Goal: Task Accomplishment & Management: Manage account settings

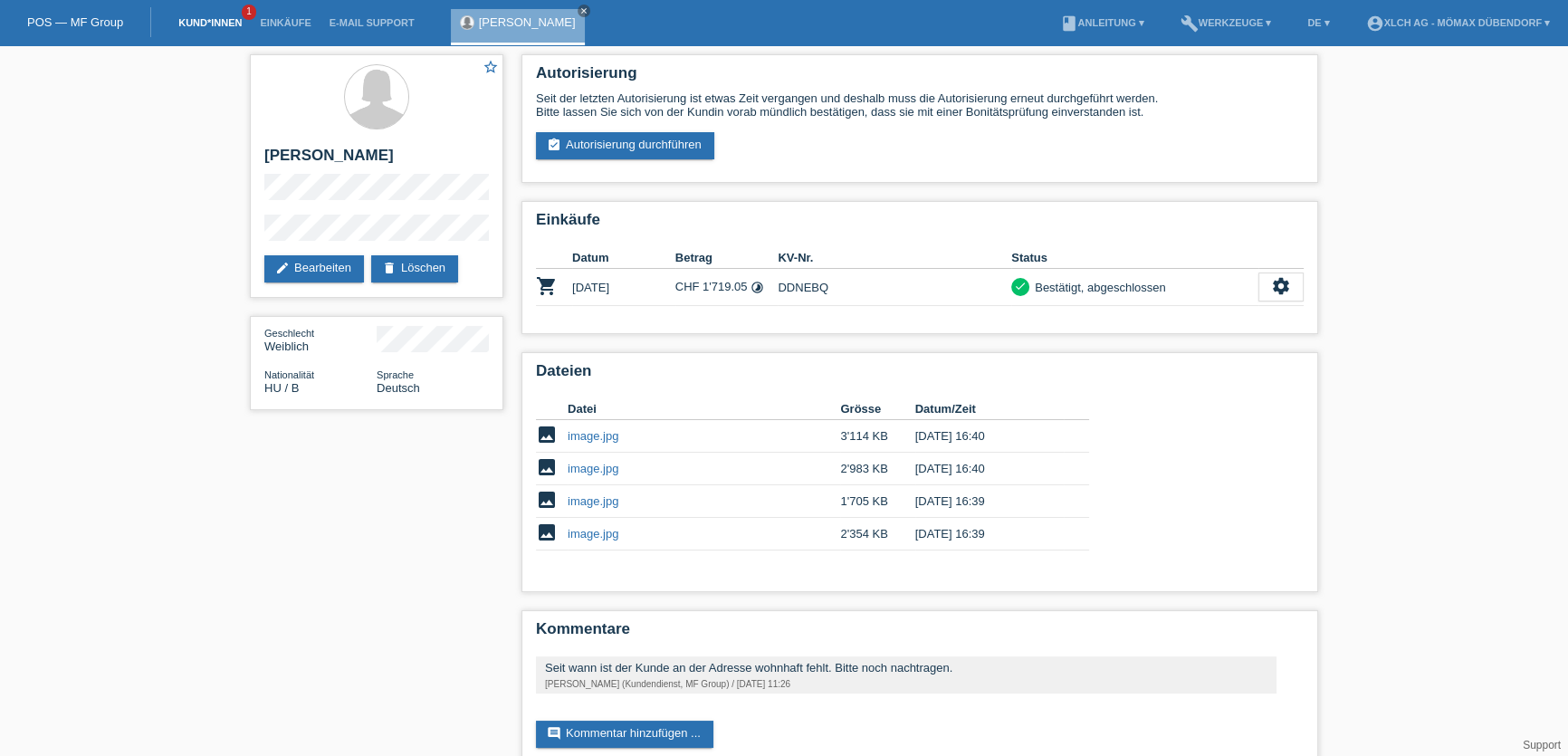
click at [224, 23] on link "Kund*innen" at bounding box center [210, 22] width 82 height 10
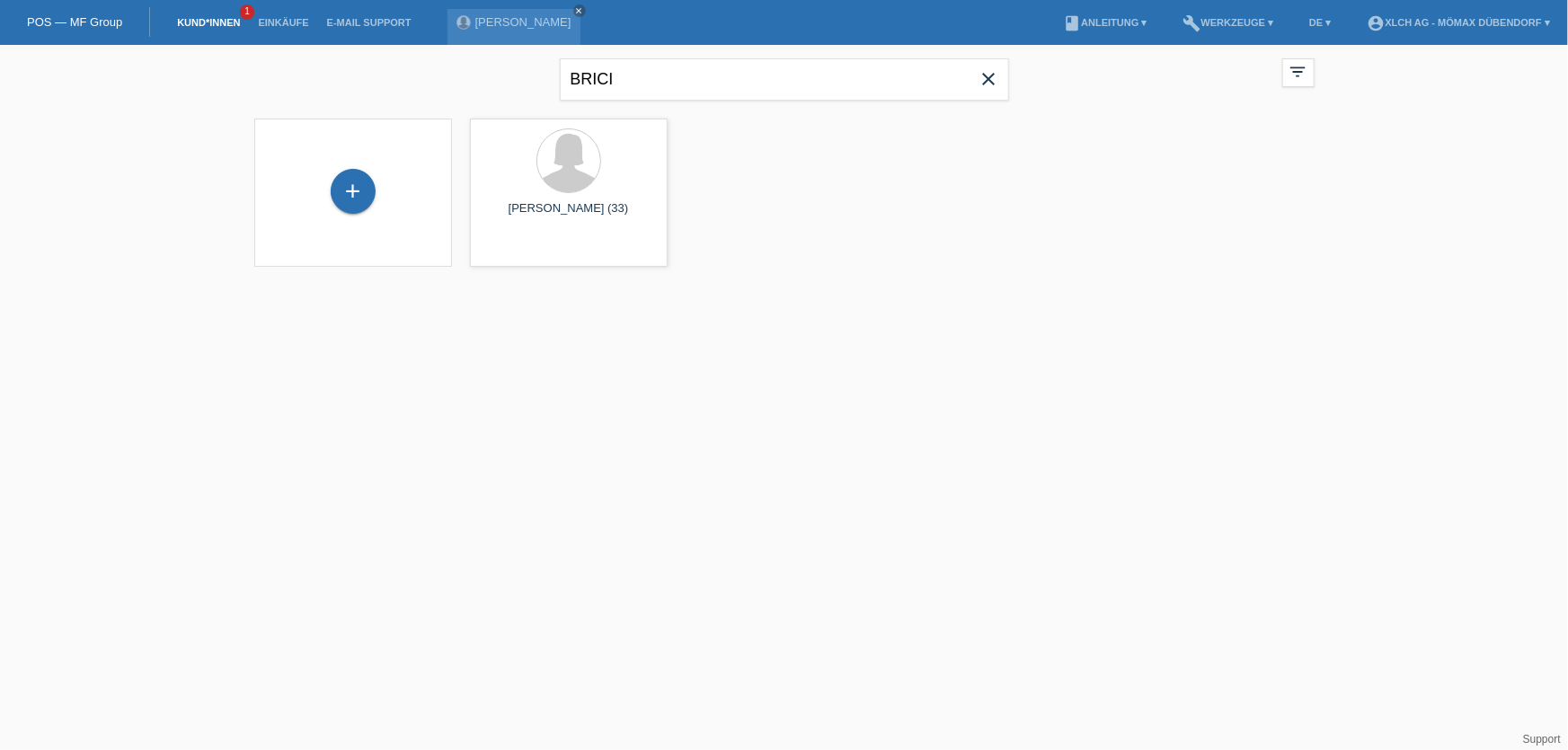
click at [990, 88] on icon "close" at bounding box center [989, 78] width 22 height 22
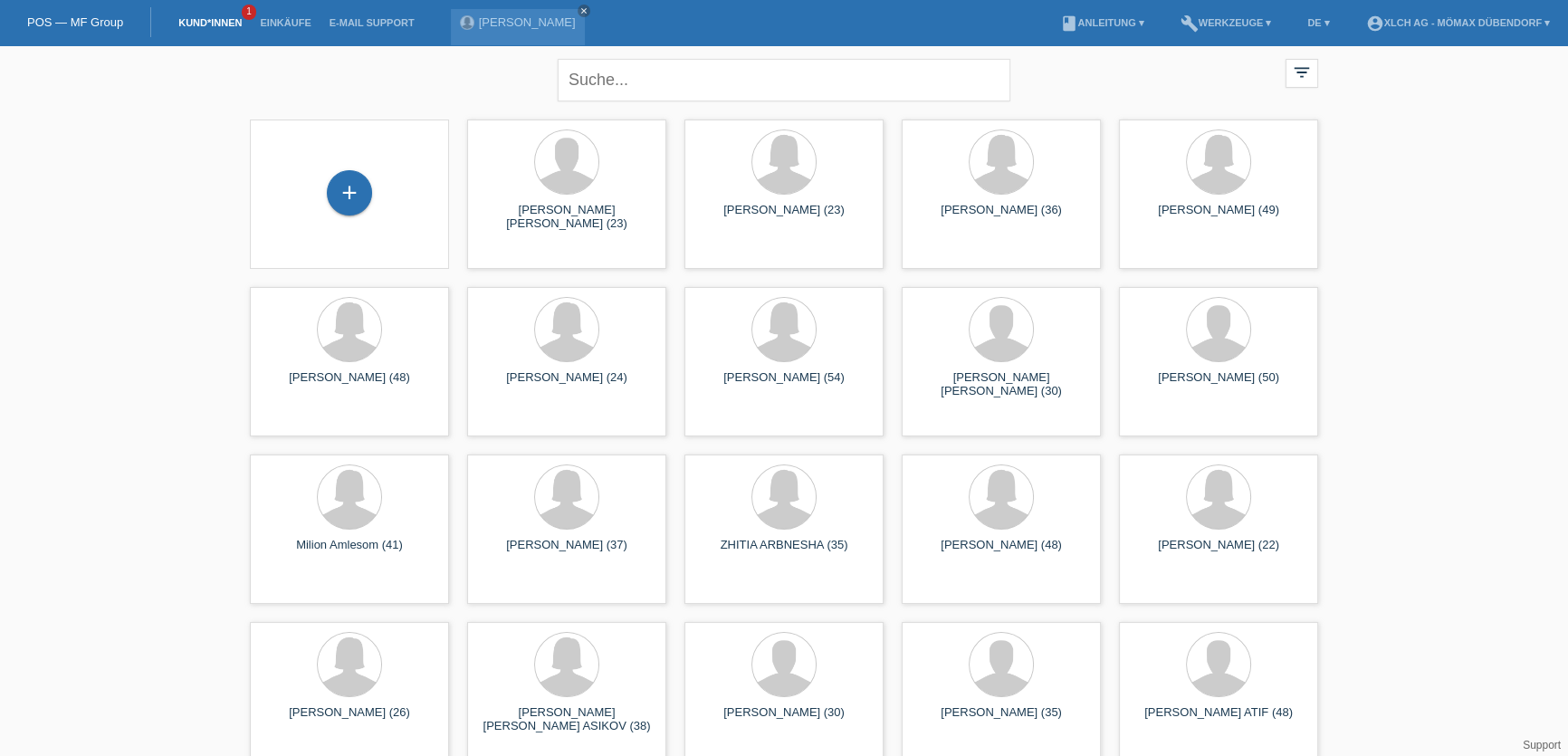
click at [225, 19] on link "Kund*innen" at bounding box center [210, 22] width 82 height 10
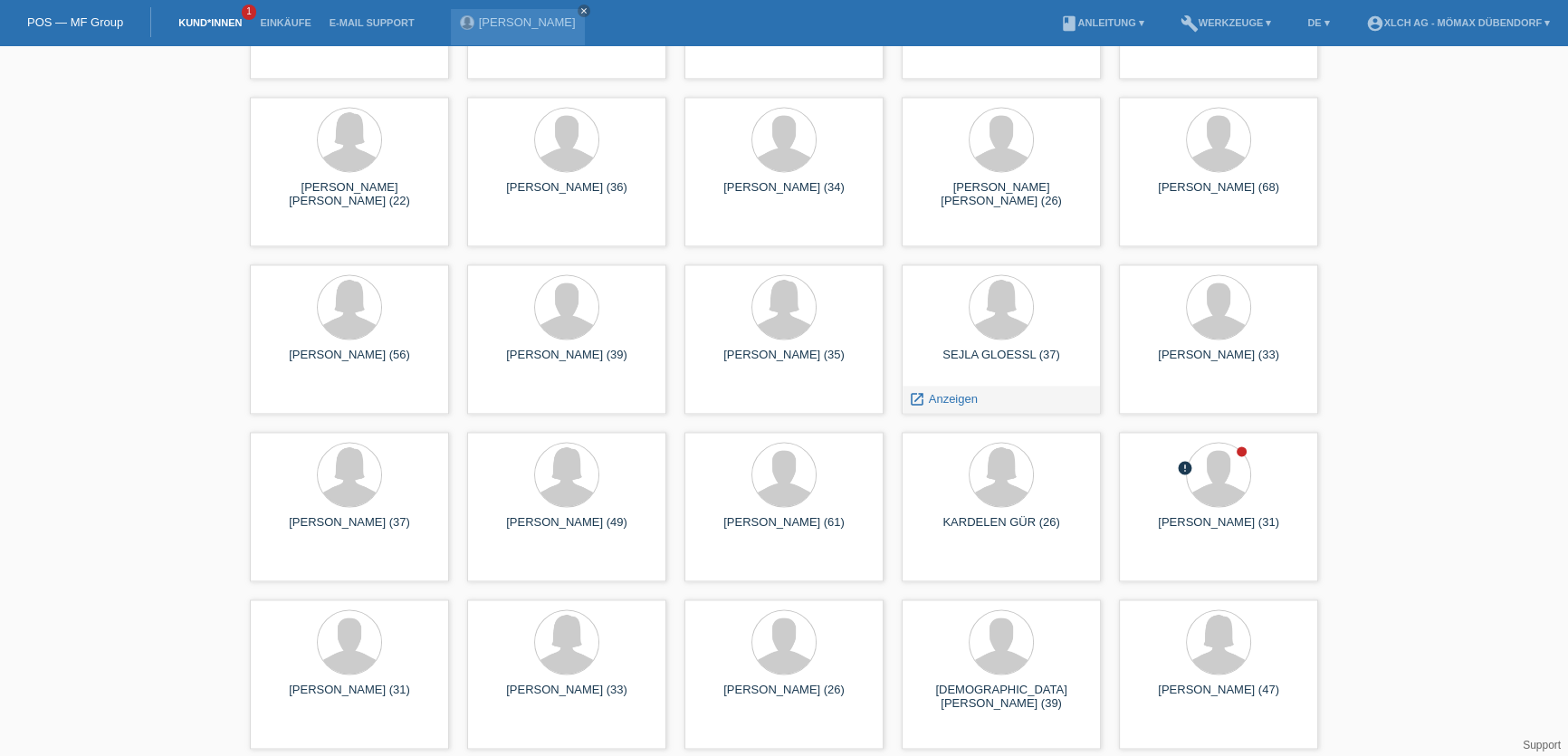
scroll to position [3376, 0]
click at [1174, 499] on div at bounding box center [1218, 475] width 170 height 68
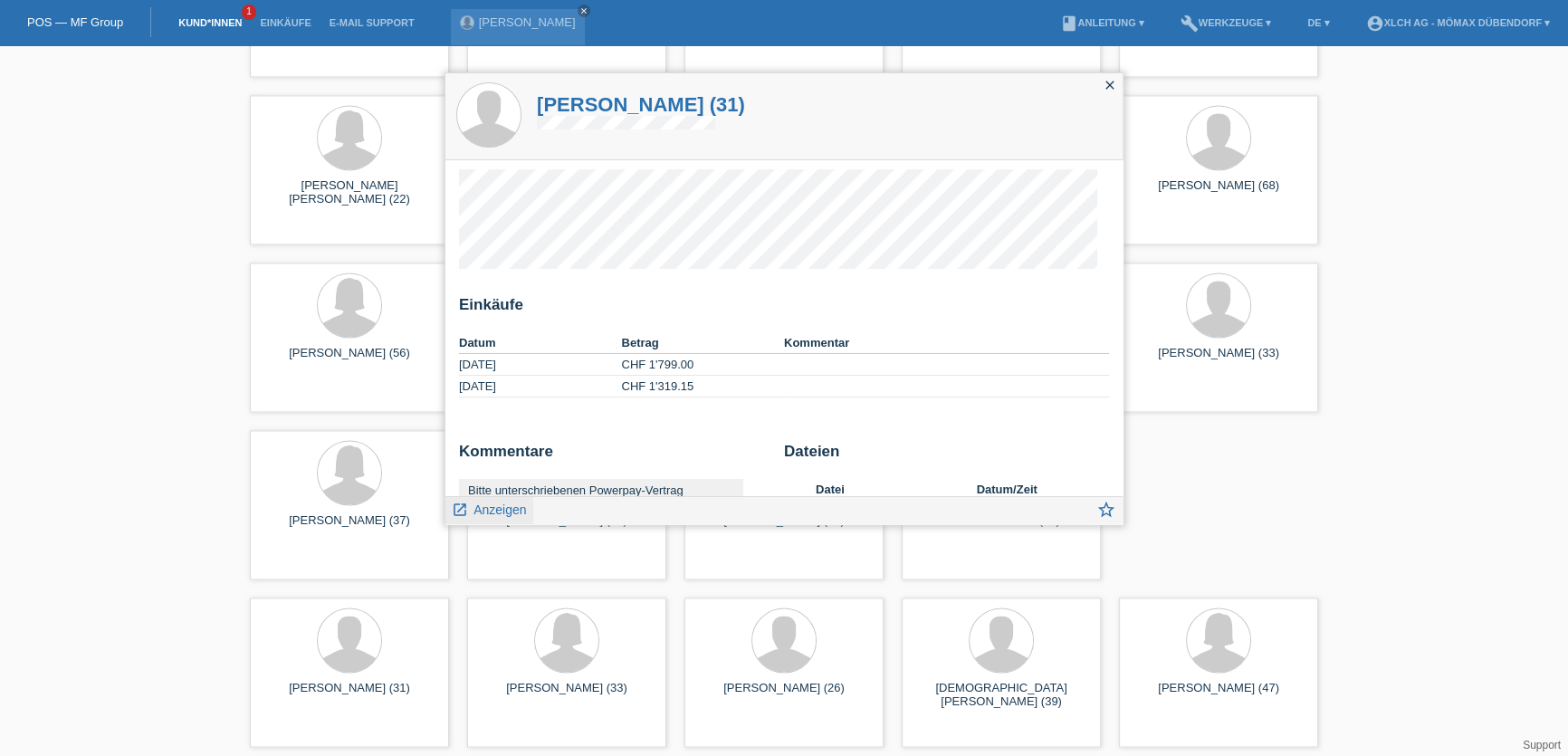
click at [489, 507] on span "Anzeigen" at bounding box center [499, 509] width 52 height 14
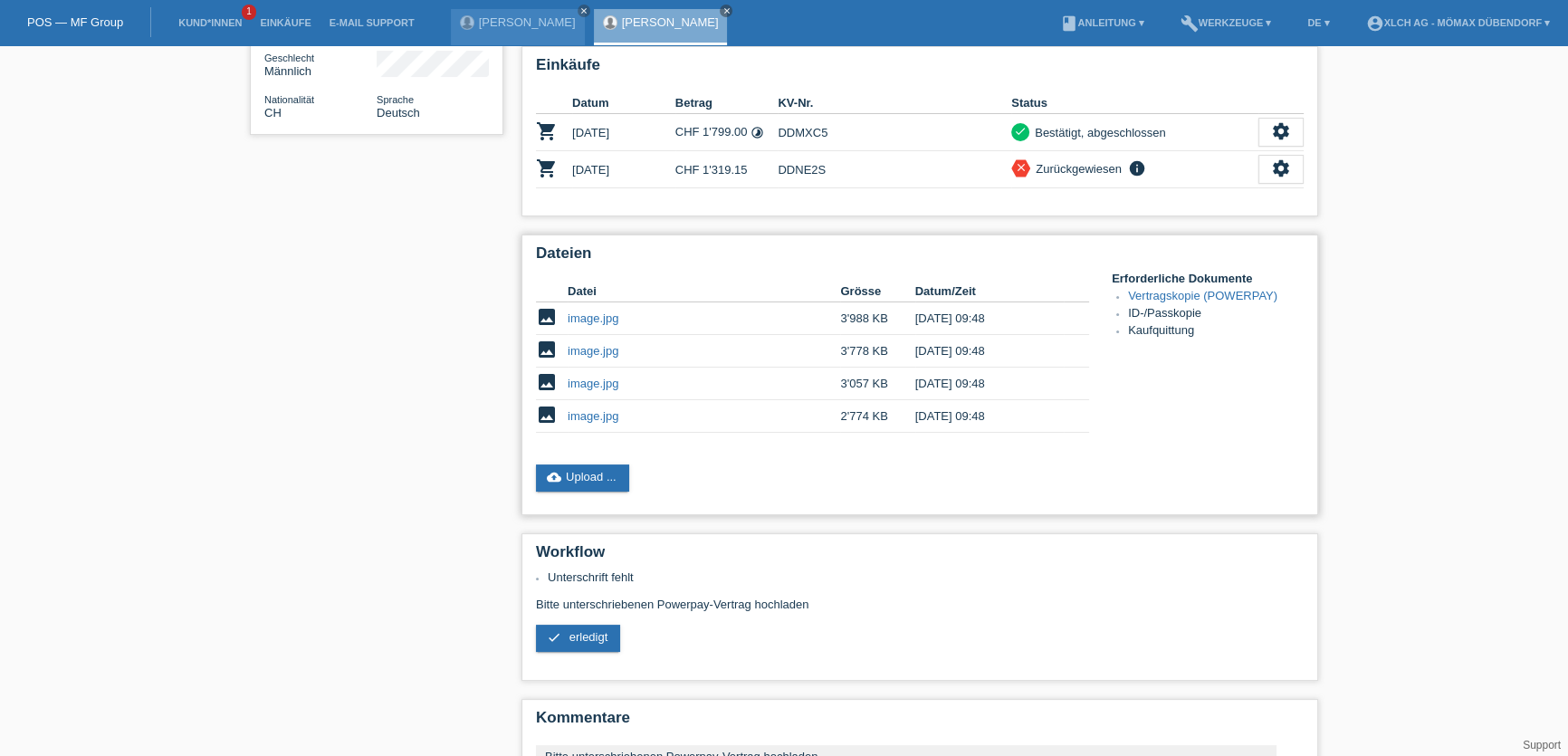
scroll to position [246, 0]
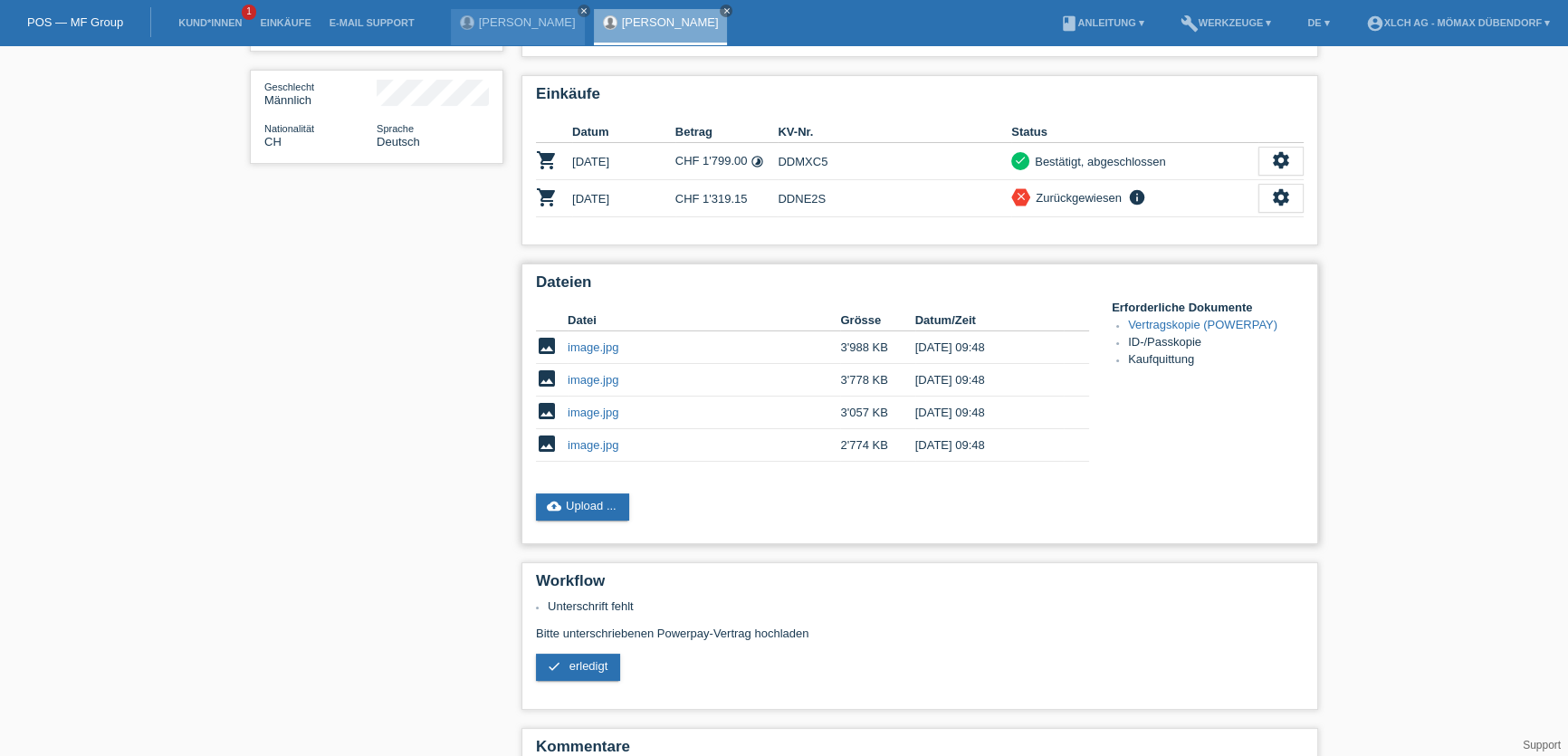
click at [583, 439] on link "image.jpg" at bounding box center [592, 445] width 50 height 13
click at [598, 406] on link "image.jpg" at bounding box center [592, 412] width 50 height 13
click at [603, 373] on link "image.jpg" at bounding box center [592, 380] width 50 height 13
click at [597, 341] on link "image.jpg" at bounding box center [592, 348] width 50 height 13
click at [1195, 318] on link "Vertragskopie (POWERPAY)" at bounding box center [1202, 325] width 149 height 13
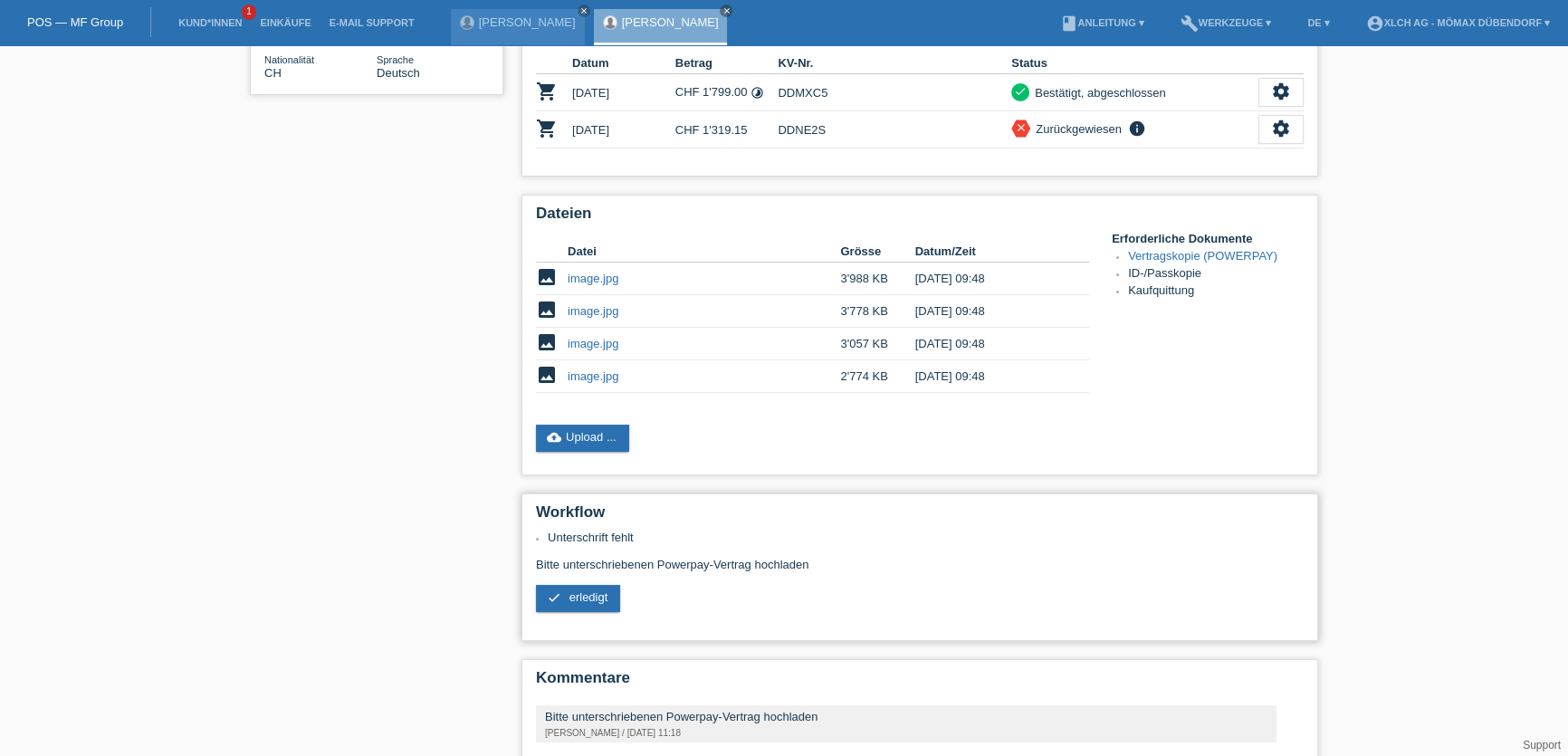
scroll to position [383, 0]
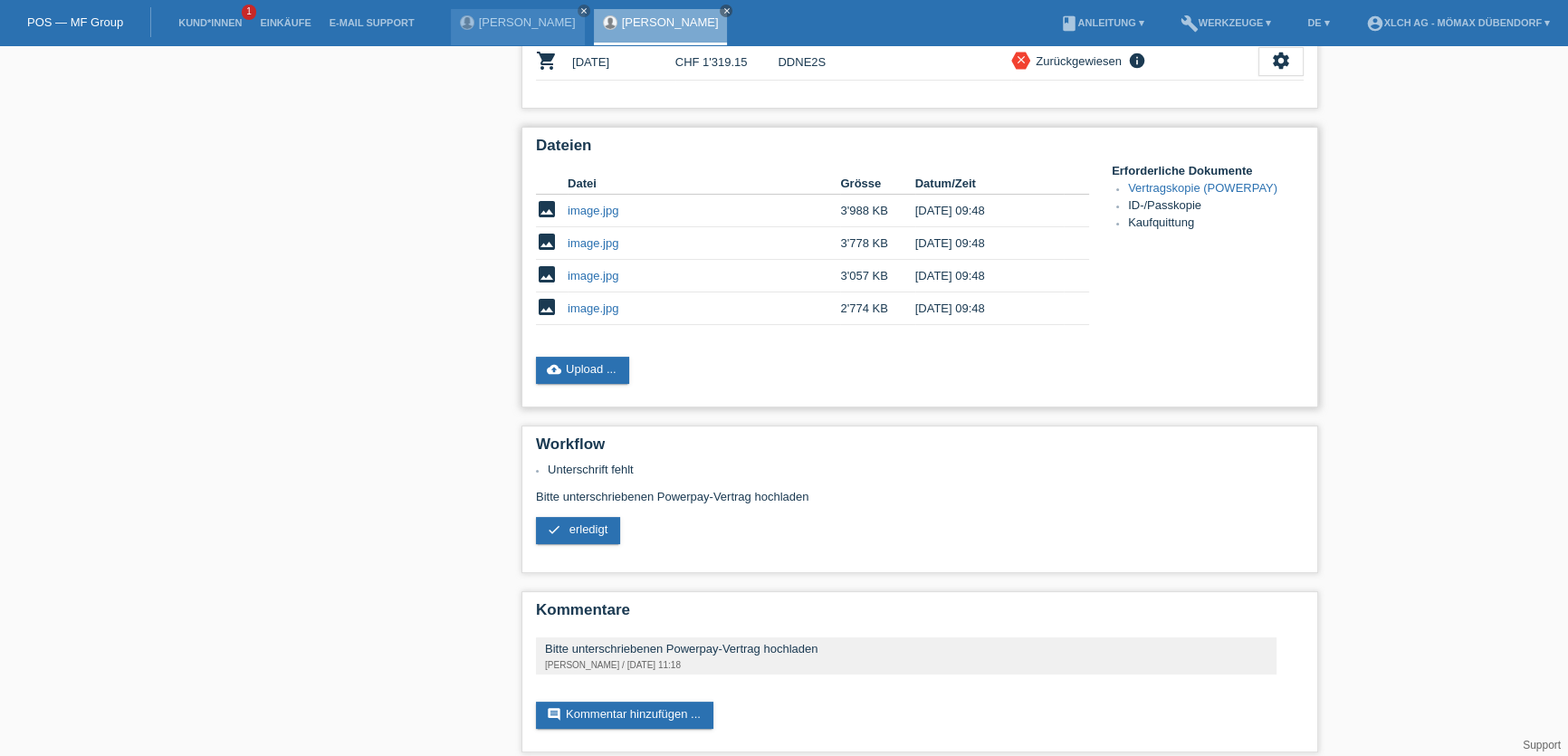
click at [591, 302] on link "image.jpg" at bounding box center [592, 309] width 50 height 13
click at [622, 357] on link "cloud_upload Upload ..." at bounding box center [583, 370] width 93 height 28
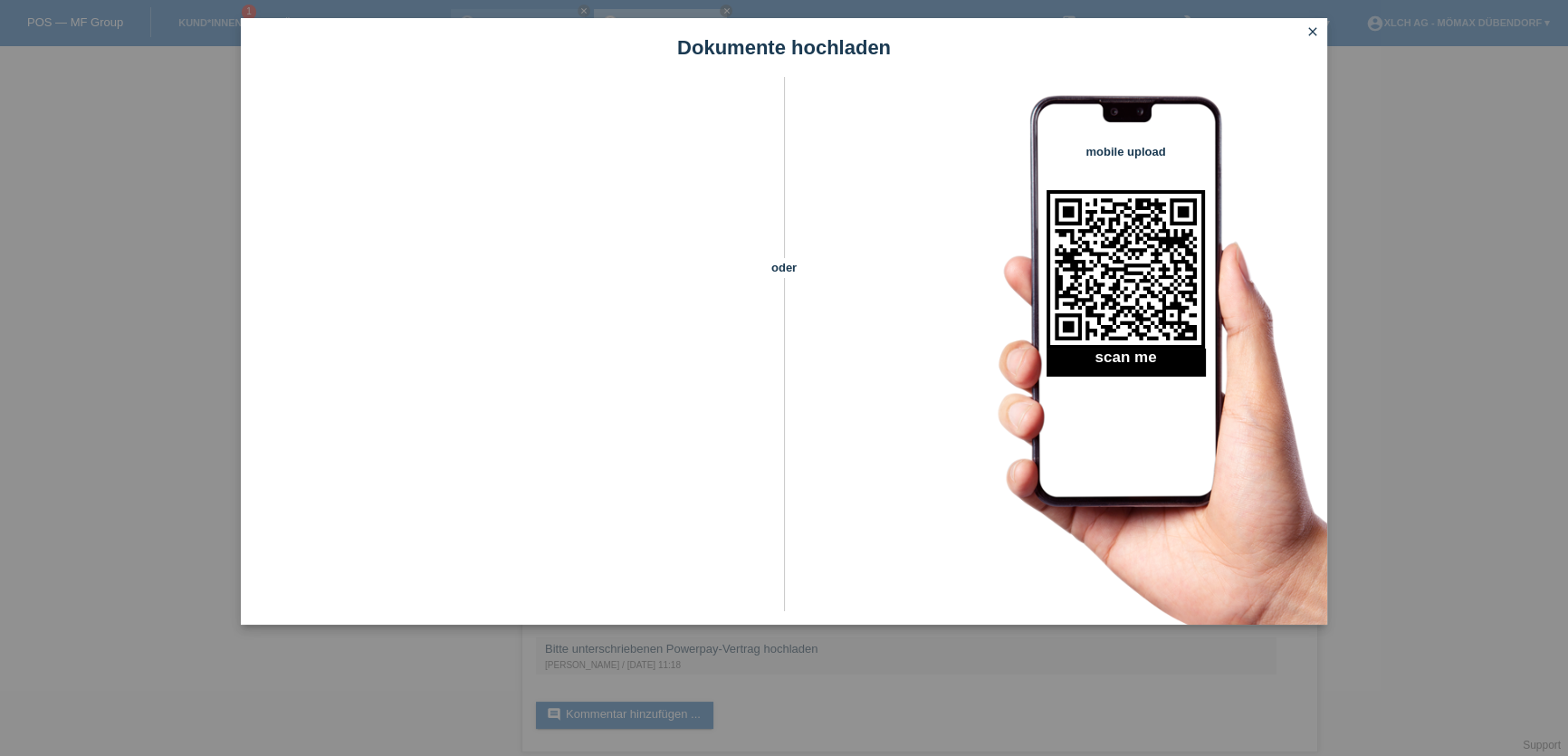
click at [1316, 29] on icon "close" at bounding box center [1312, 31] width 14 height 14
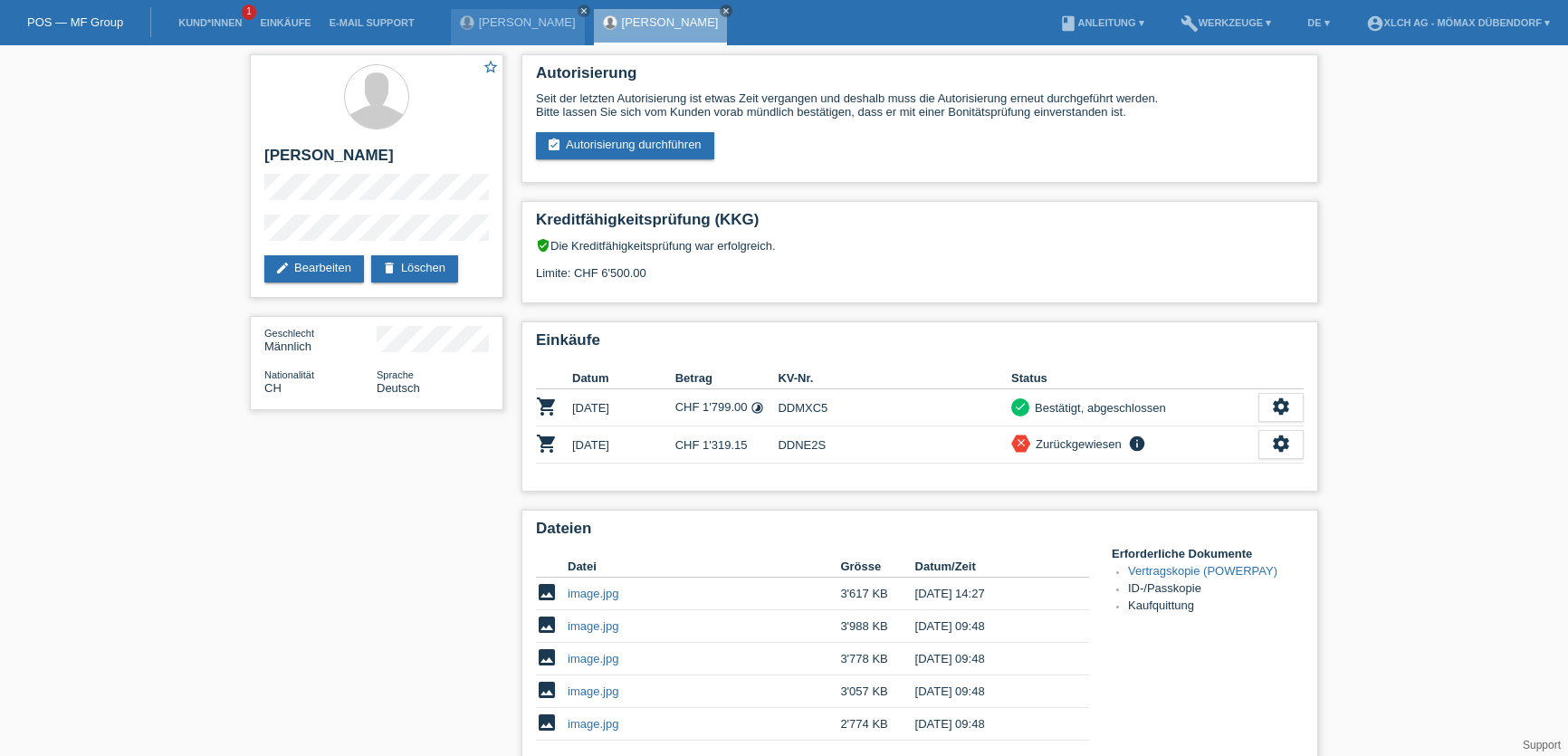
scroll to position [416, 0]
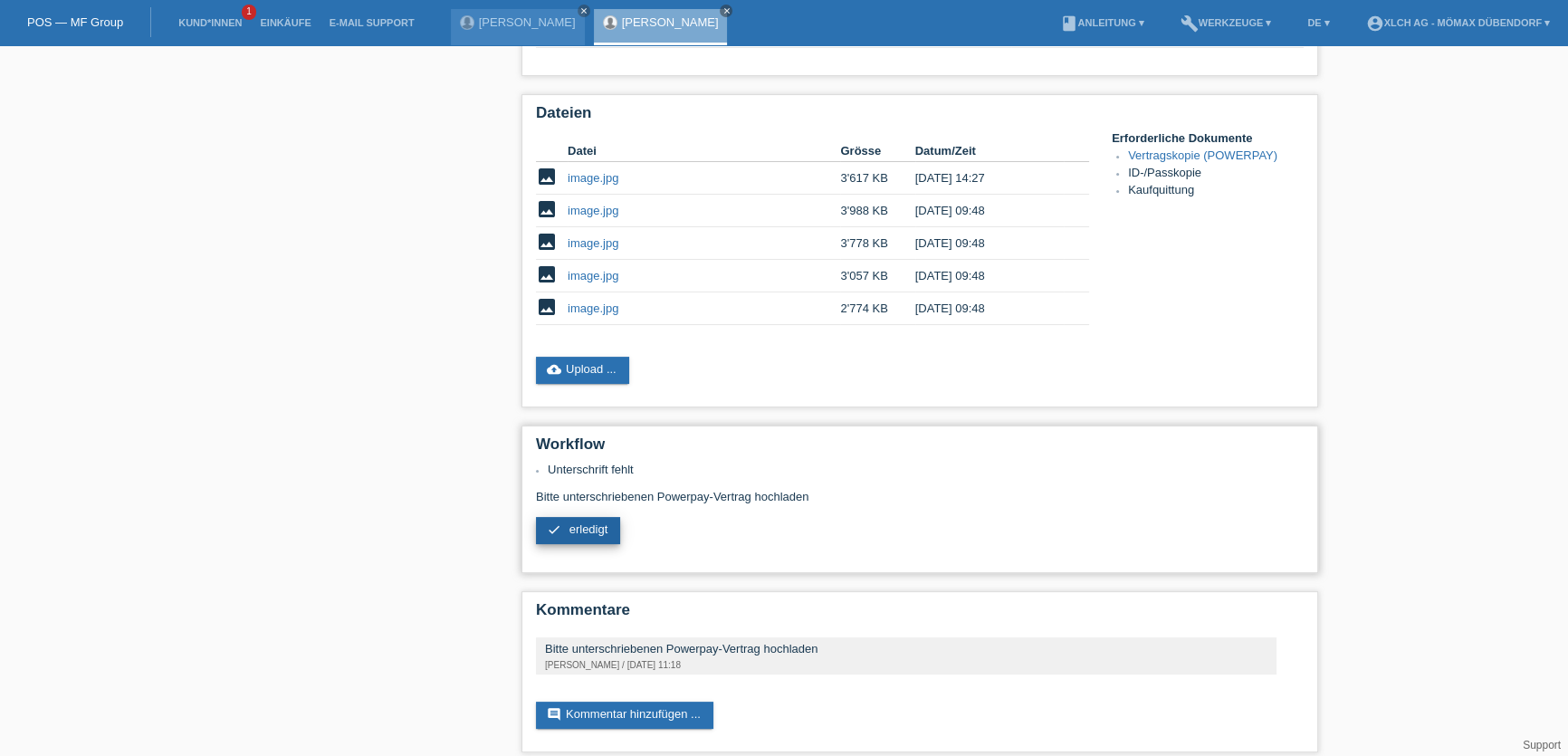
click at [585, 518] on link "check erledigt" at bounding box center [578, 531] width 84 height 28
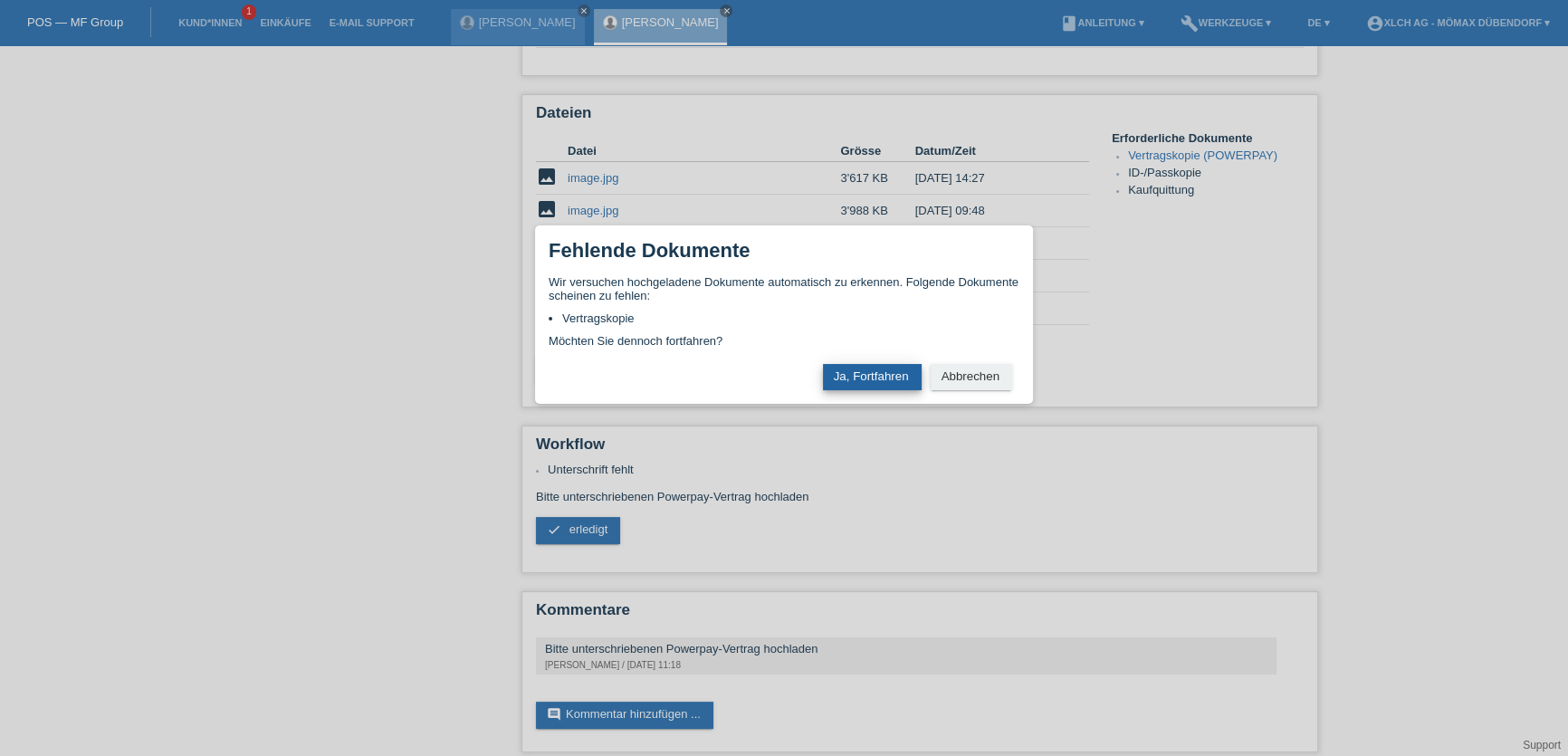
click at [864, 367] on button "Ja, Fortfahren" at bounding box center [872, 377] width 99 height 27
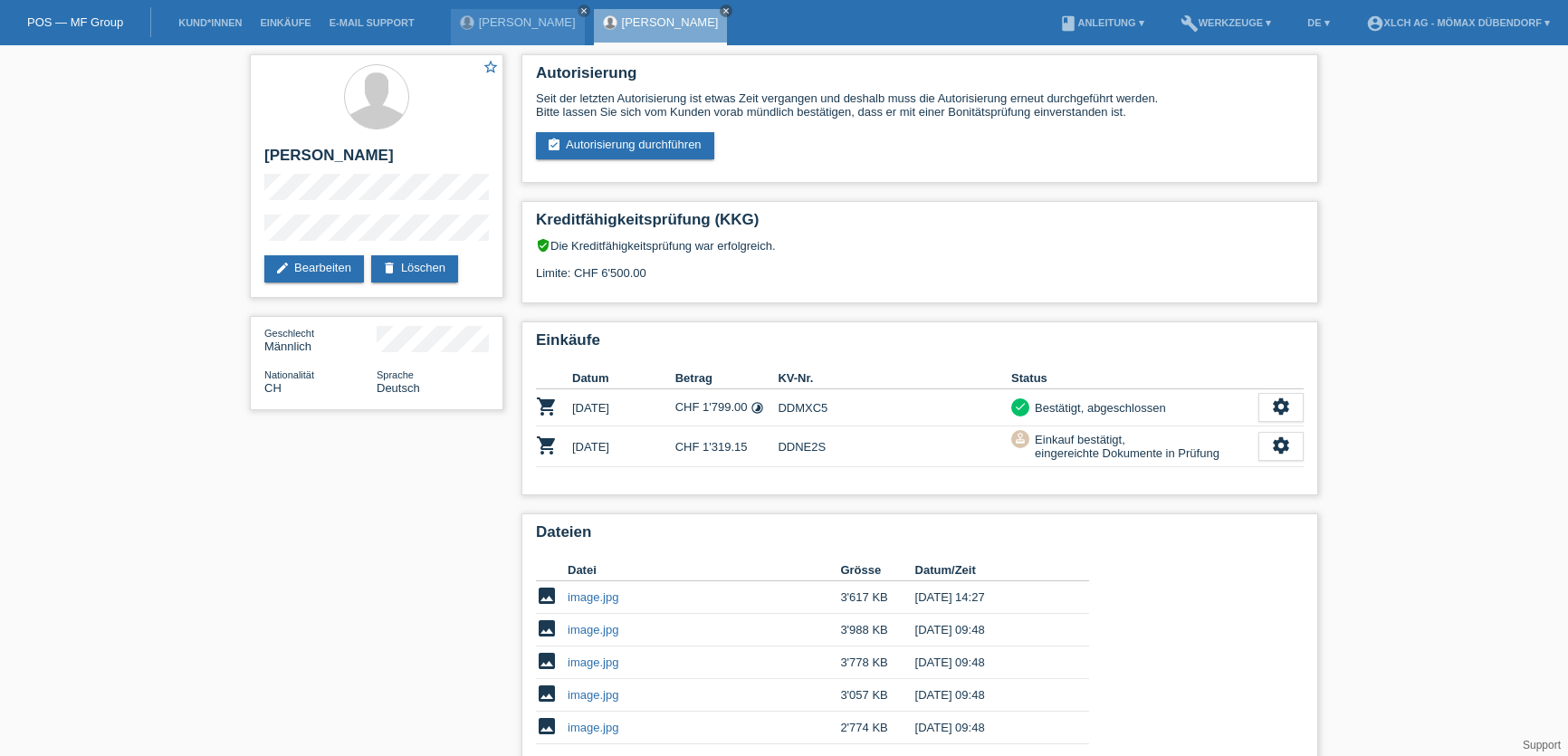
scroll to position [264, 0]
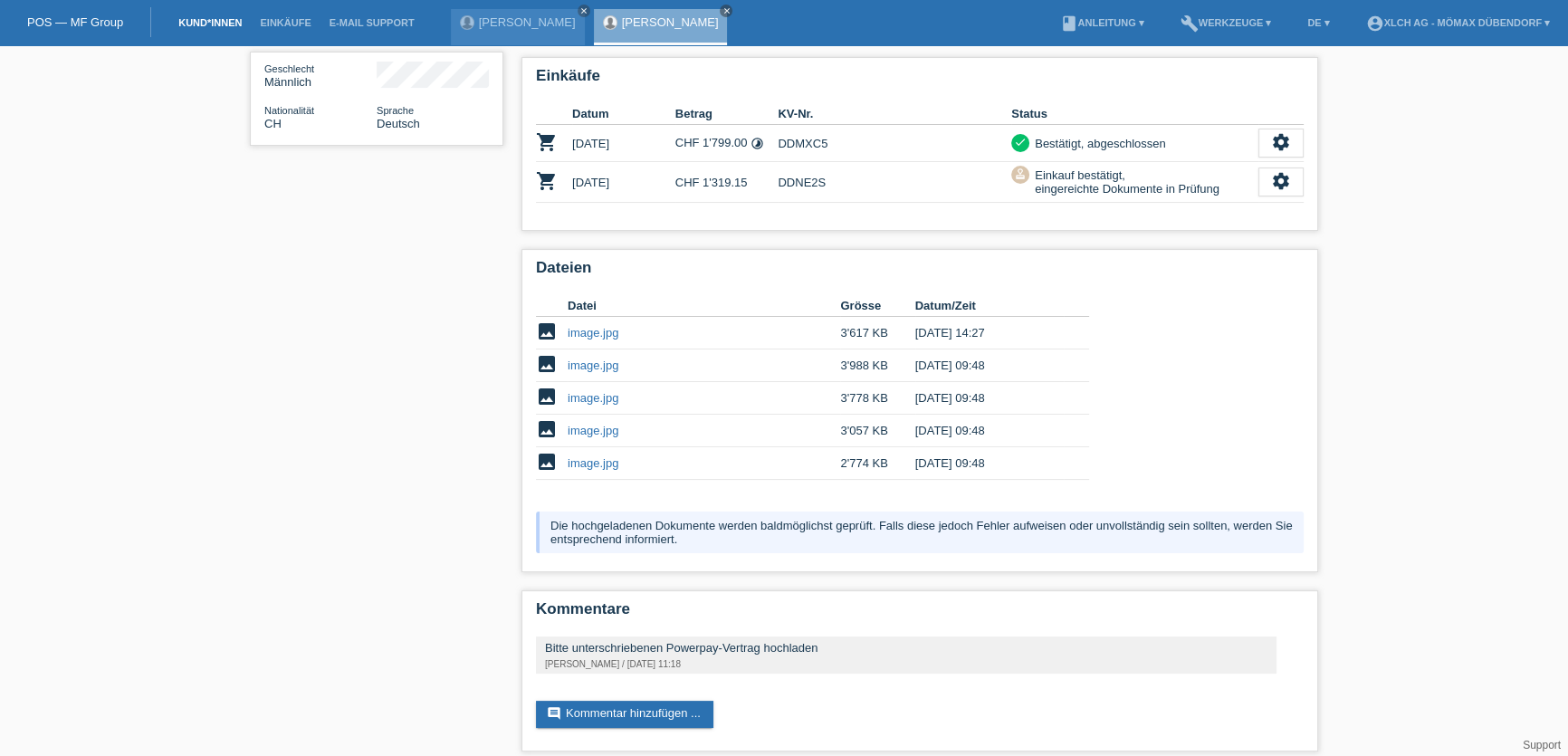
click at [194, 19] on link "Kund*innen" at bounding box center [210, 22] width 82 height 10
